Goal: Task Accomplishment & Management: Manage account settings

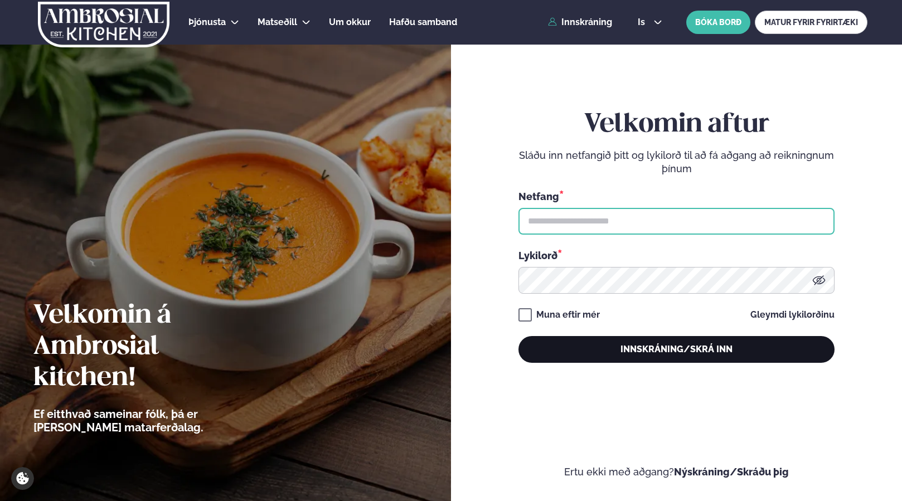
type input "**********"
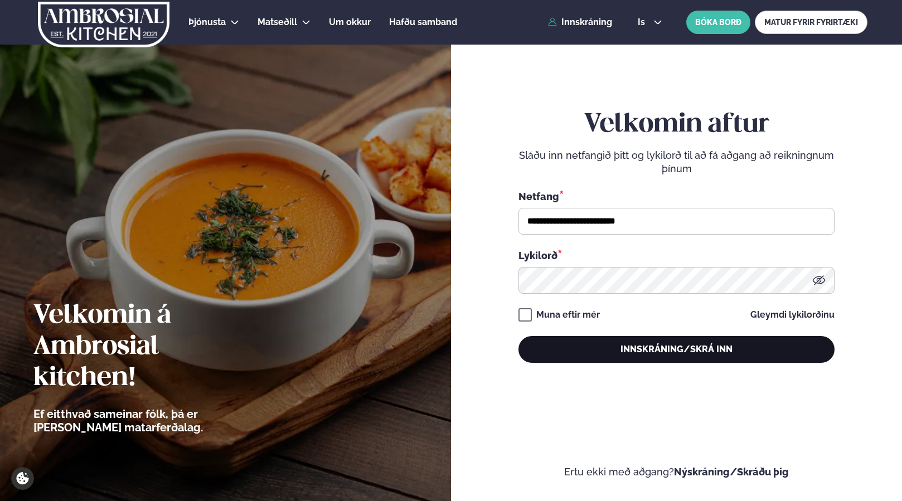
click at [612, 343] on button "Innskráning/Skrá inn" at bounding box center [676, 349] width 316 height 27
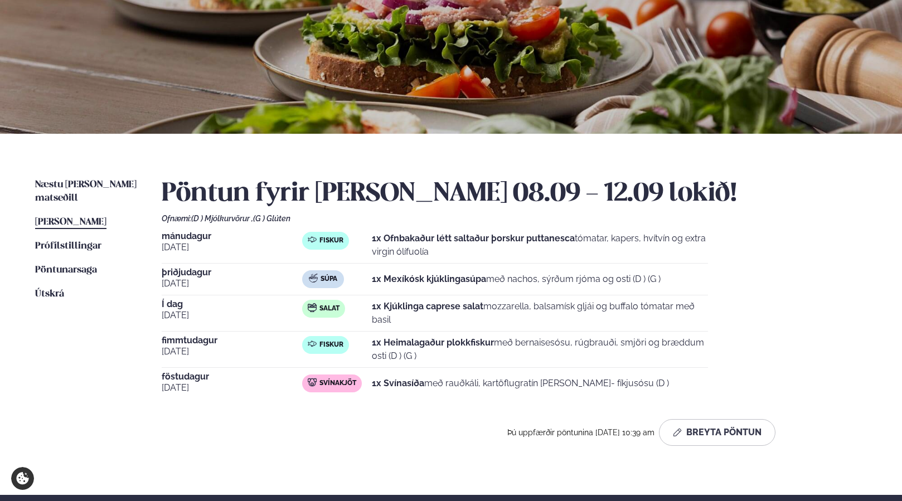
scroll to position [114, 0]
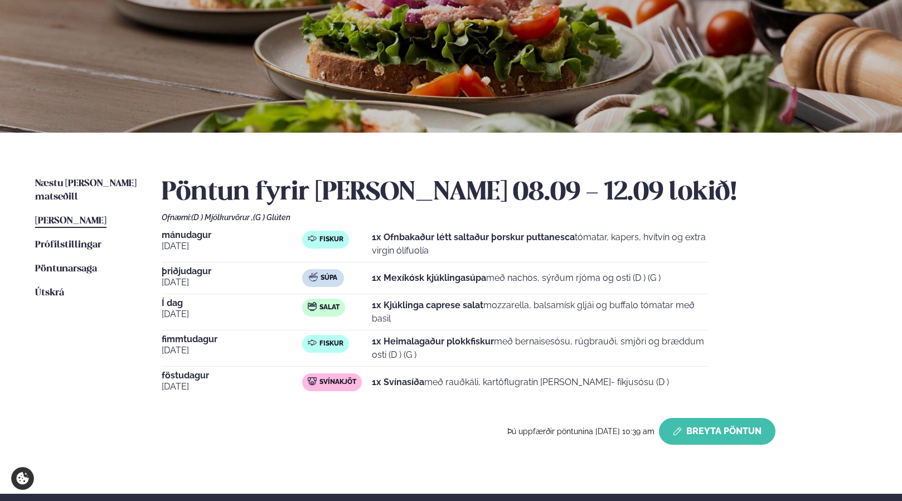
click at [704, 439] on button "Breyta Pöntun" at bounding box center [717, 431] width 116 height 27
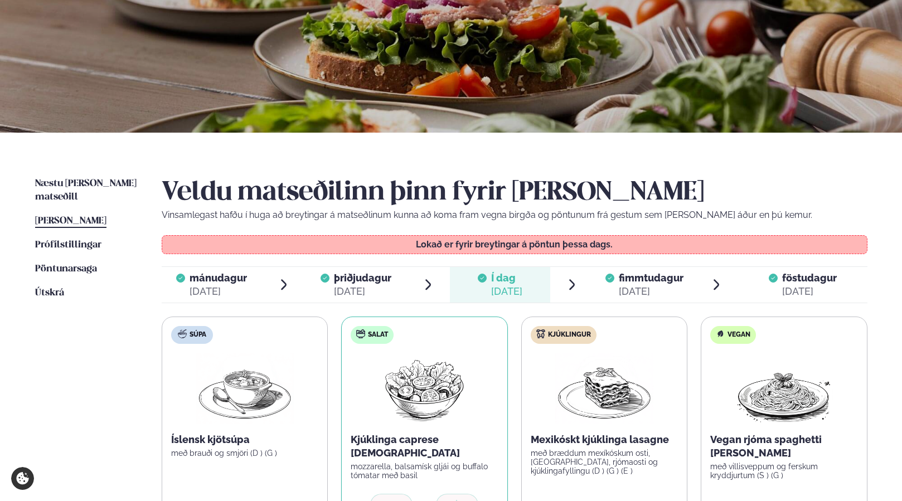
click at [643, 273] on span "fimmtudagur" at bounding box center [651, 278] width 65 height 12
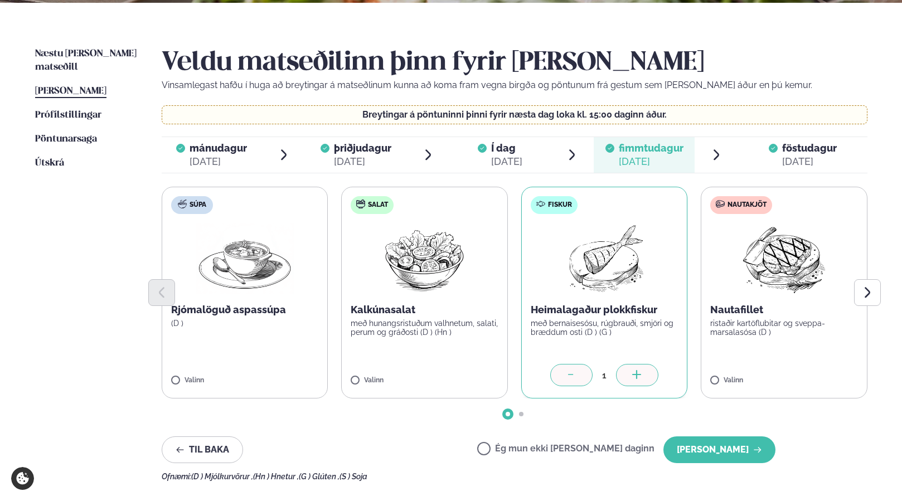
scroll to position [245, 0]
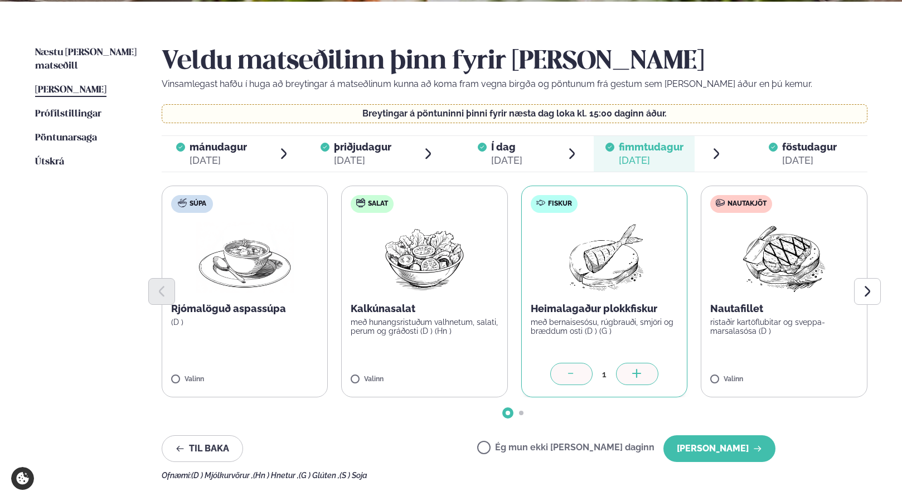
click at [564, 377] on div at bounding box center [571, 374] width 42 height 22
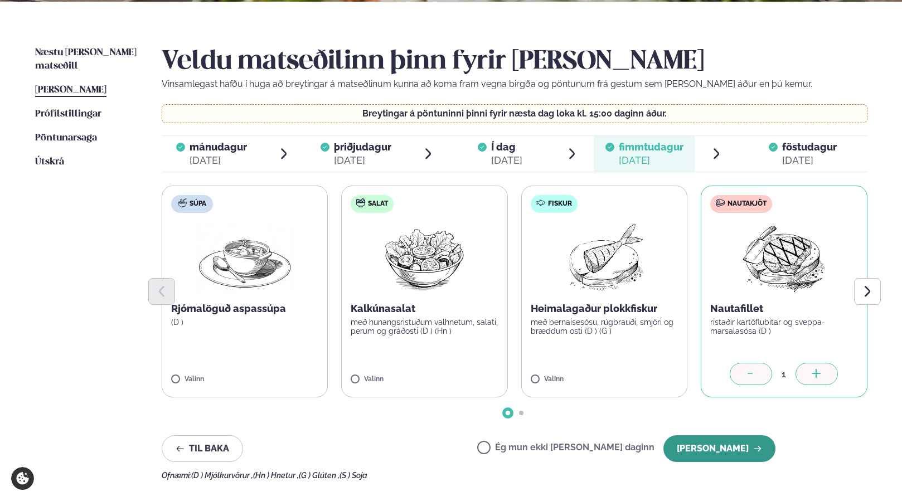
click at [719, 454] on button "[PERSON_NAME]" at bounding box center [719, 448] width 112 height 27
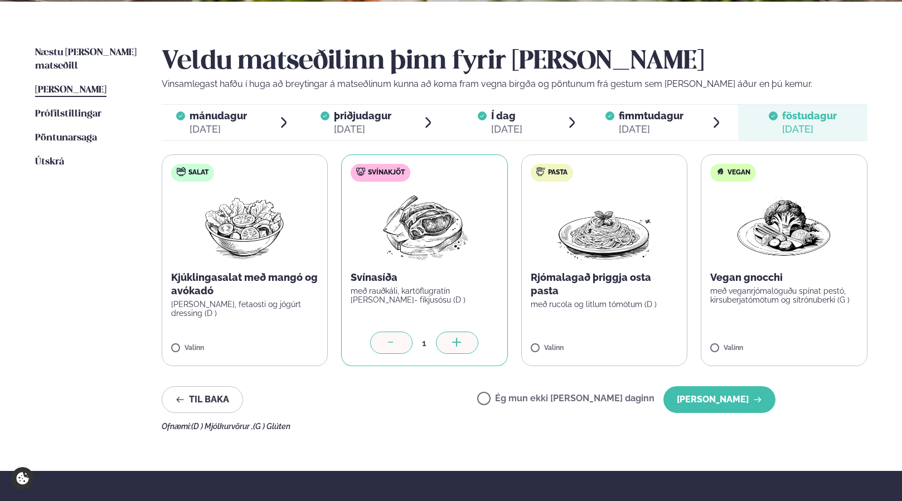
click at [381, 344] on div at bounding box center [391, 343] width 42 height 22
click at [168, 347] on label "Salat Kjúklingasalat með mangó og avókadó [PERSON_NAME], fetaosti og jógúrt dre…" at bounding box center [245, 260] width 167 height 212
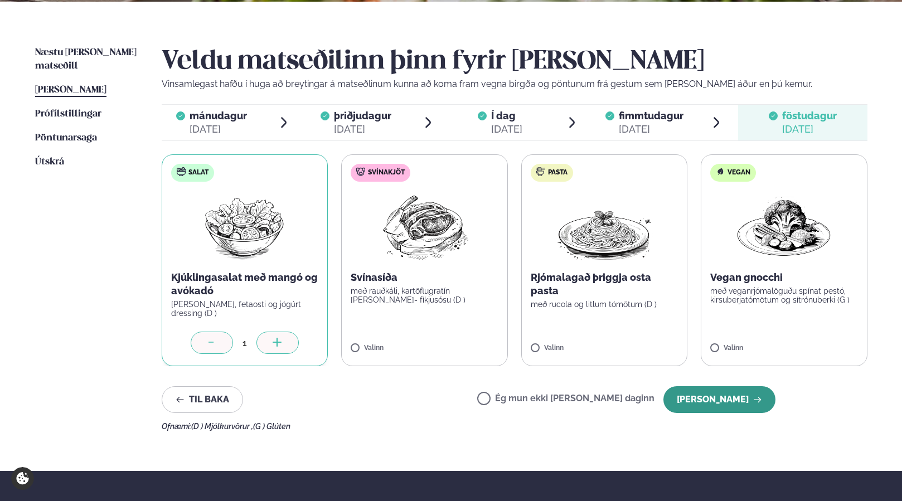
click at [721, 392] on button "[PERSON_NAME]" at bounding box center [719, 399] width 112 height 27
